Goal: Obtain resource: Obtain resource

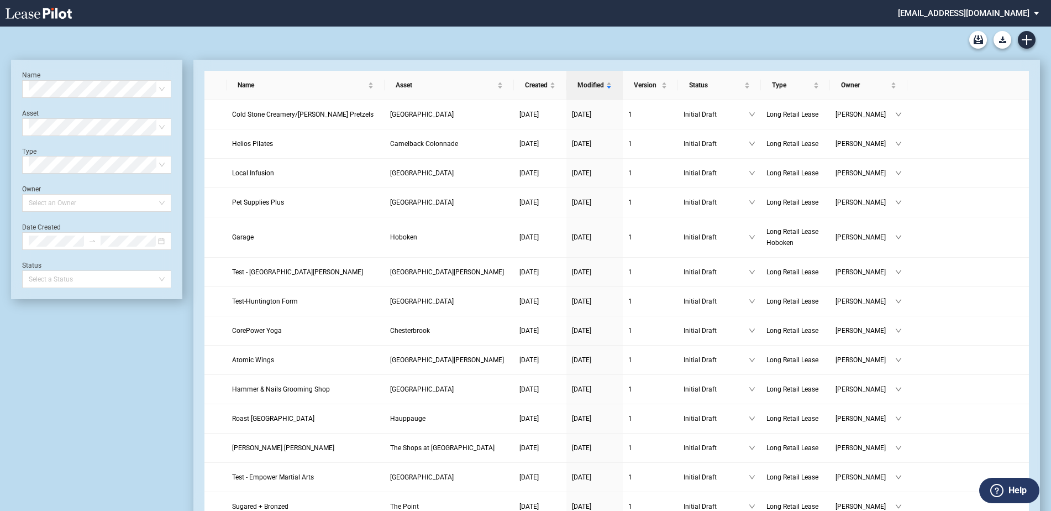
click at [1038, 14] on md-select "[EMAIL_ADDRESS][DOMAIN_NAME] Settings Sign Out" at bounding box center [972, 12] width 151 height 25
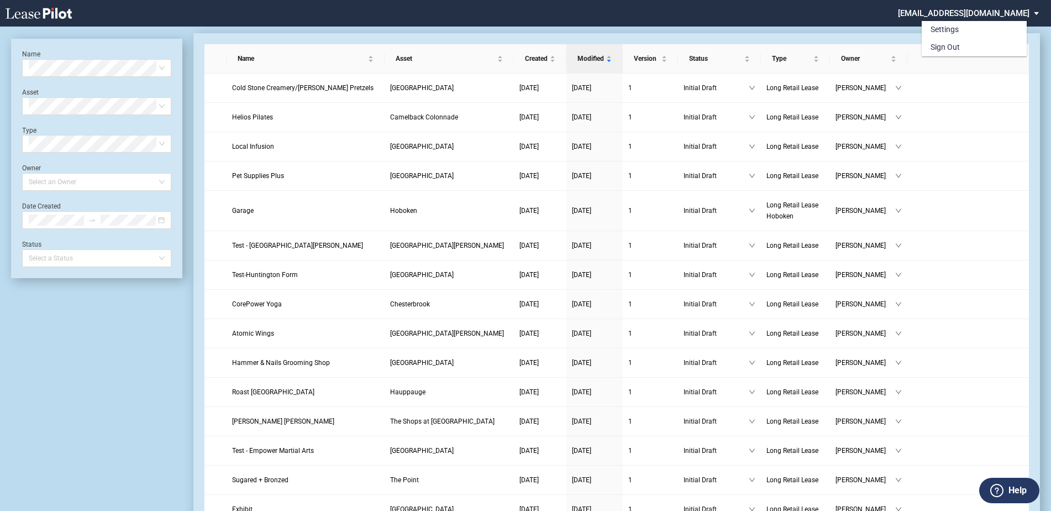
click at [861, 21] on md-backdrop at bounding box center [525, 268] width 1051 height 537
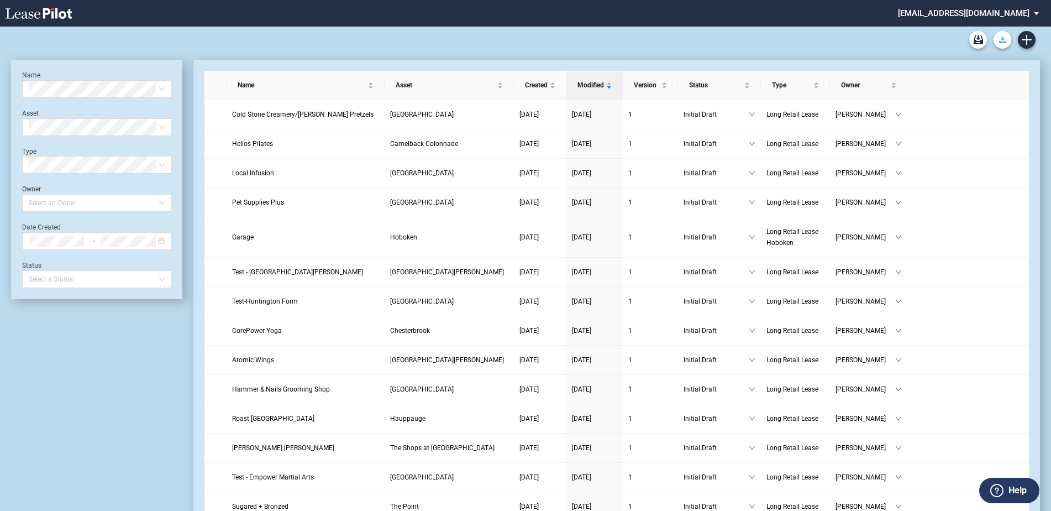
click at [1002, 39] on use "Download Blank Form" at bounding box center [1002, 39] width 7 height 7
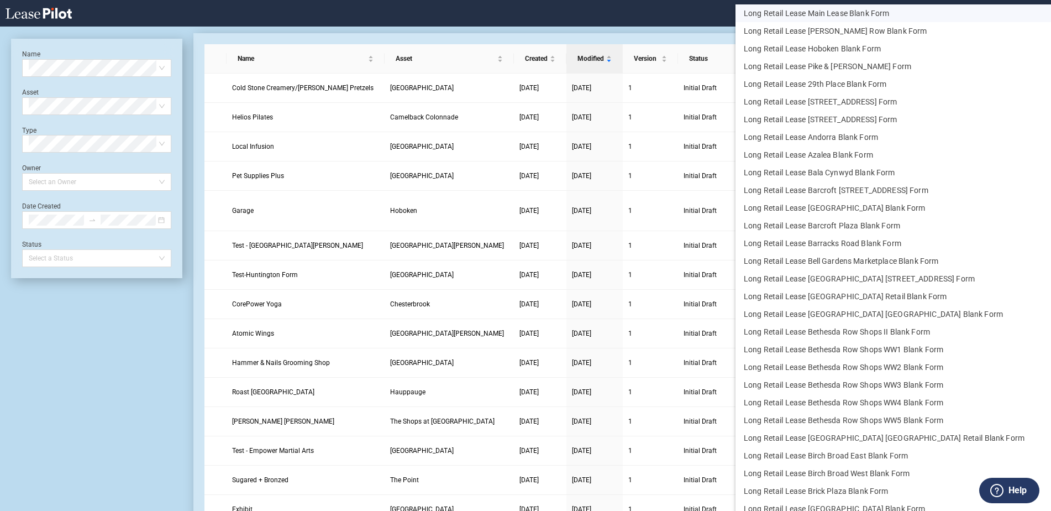
drag, startPoint x: 806, startPoint y: 9, endPoint x: 812, endPoint y: 12, distance: 6.5
click at [807, 9] on button "Long Retail Lease Main Lease Blank Form" at bounding box center [915, 13] width 360 height 18
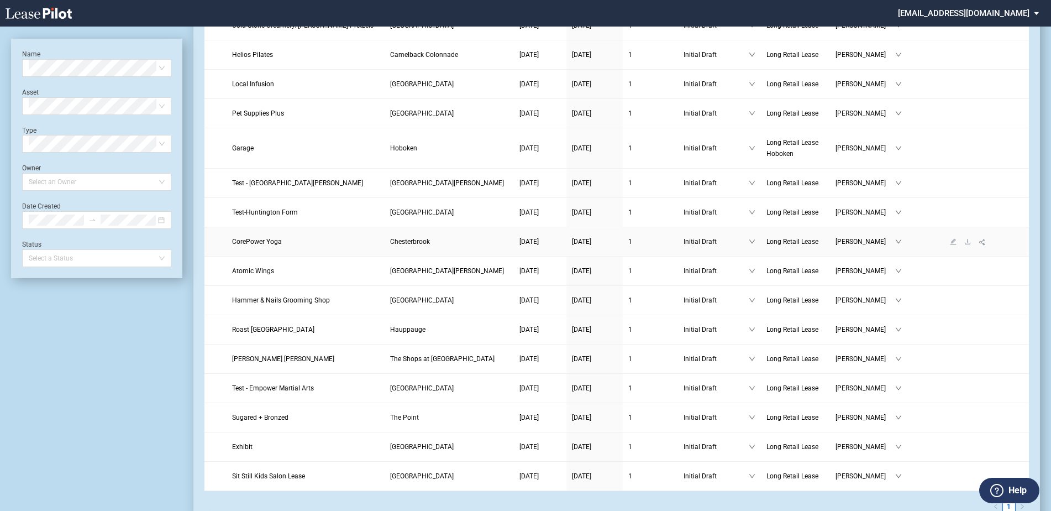
scroll to position [111, 0]
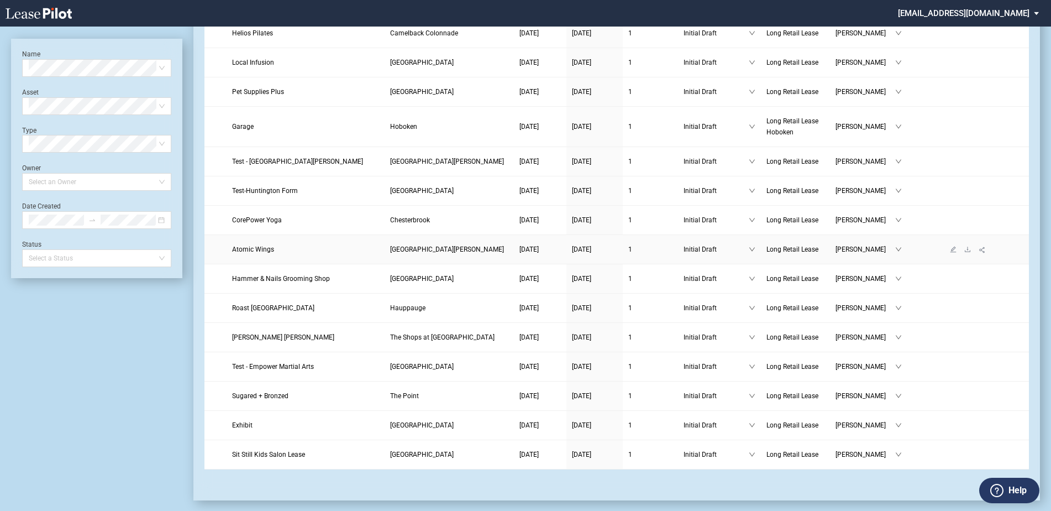
click at [257, 247] on span "Atomic Wings" at bounding box center [253, 249] width 42 height 8
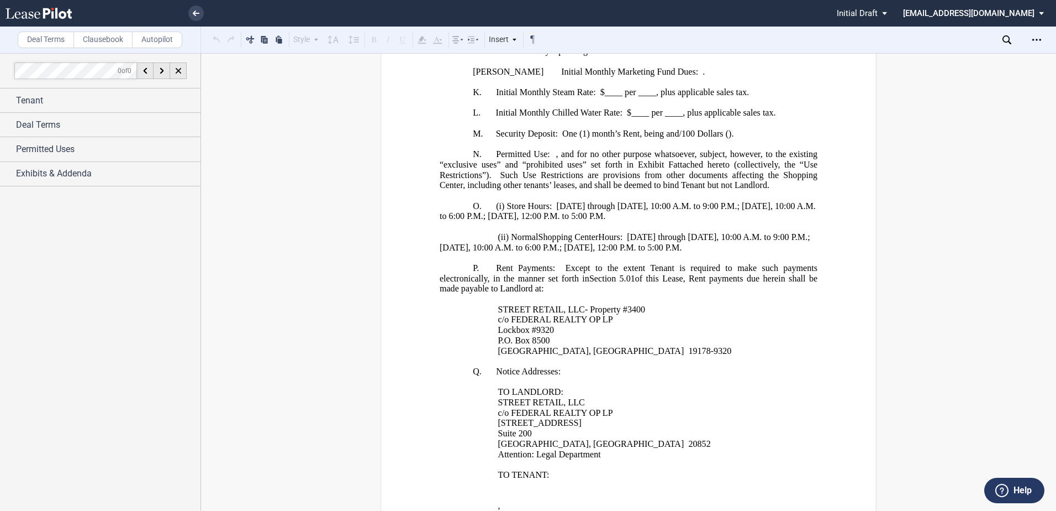
scroll to position [1014, 0]
